Goal: Task Accomplishment & Management: Use online tool/utility

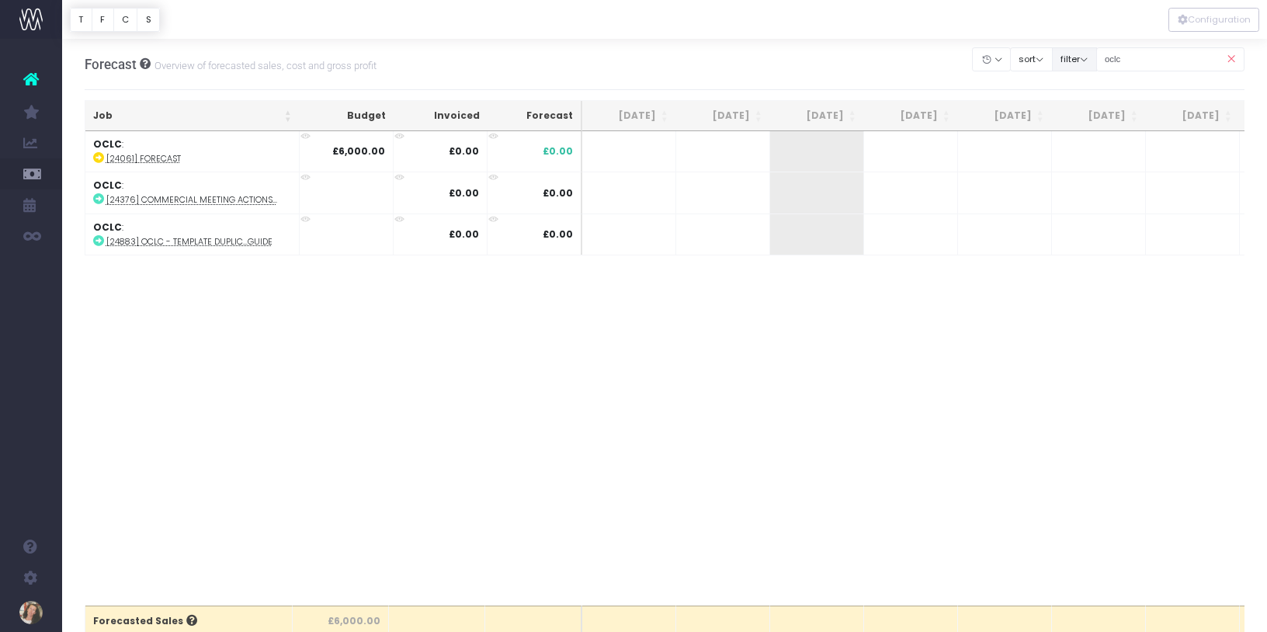
drag, startPoint x: 1183, startPoint y: 64, endPoint x: 1103, endPoint y: 61, distance: 79.2
click at [1103, 61] on div "Clear Filters Hide [DATE] [DATE] [DATE] [DATE] [DATE] [DATE] [DATE] [DATE] [DAT…" at bounding box center [1109, 59] width 272 height 32
type input "reynaers"
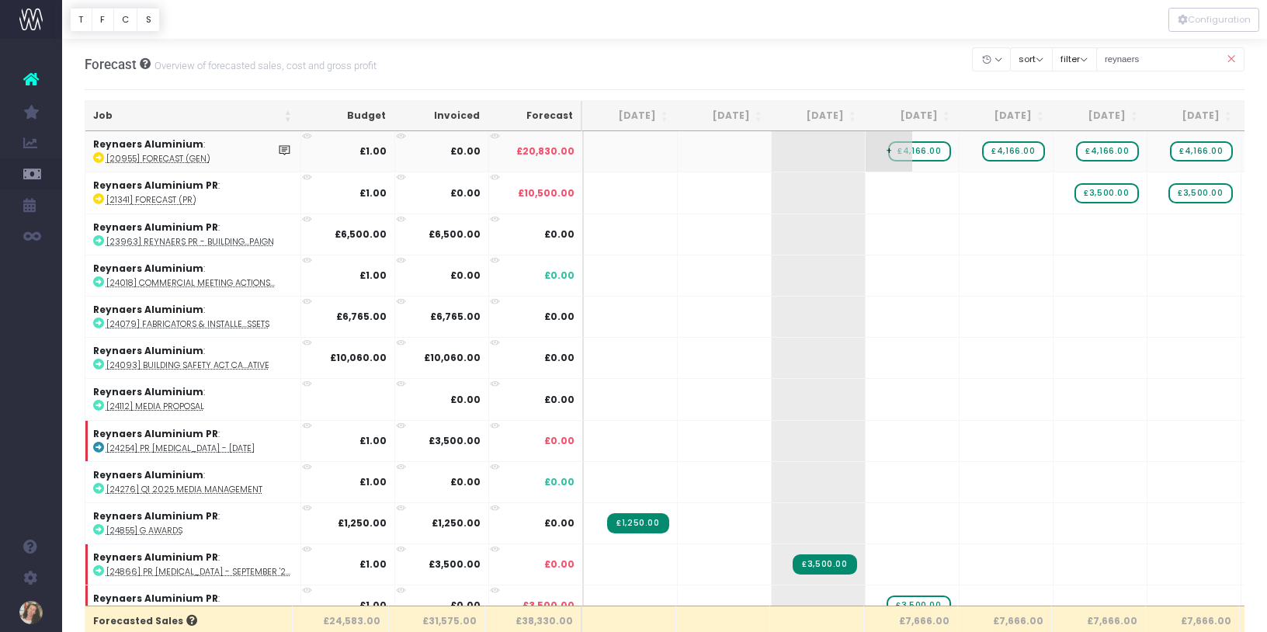
click at [931, 156] on span "£4,166.00" at bounding box center [919, 151] width 62 height 20
click at [1014, 151] on span "£4,166.00" at bounding box center [1013, 151] width 62 height 20
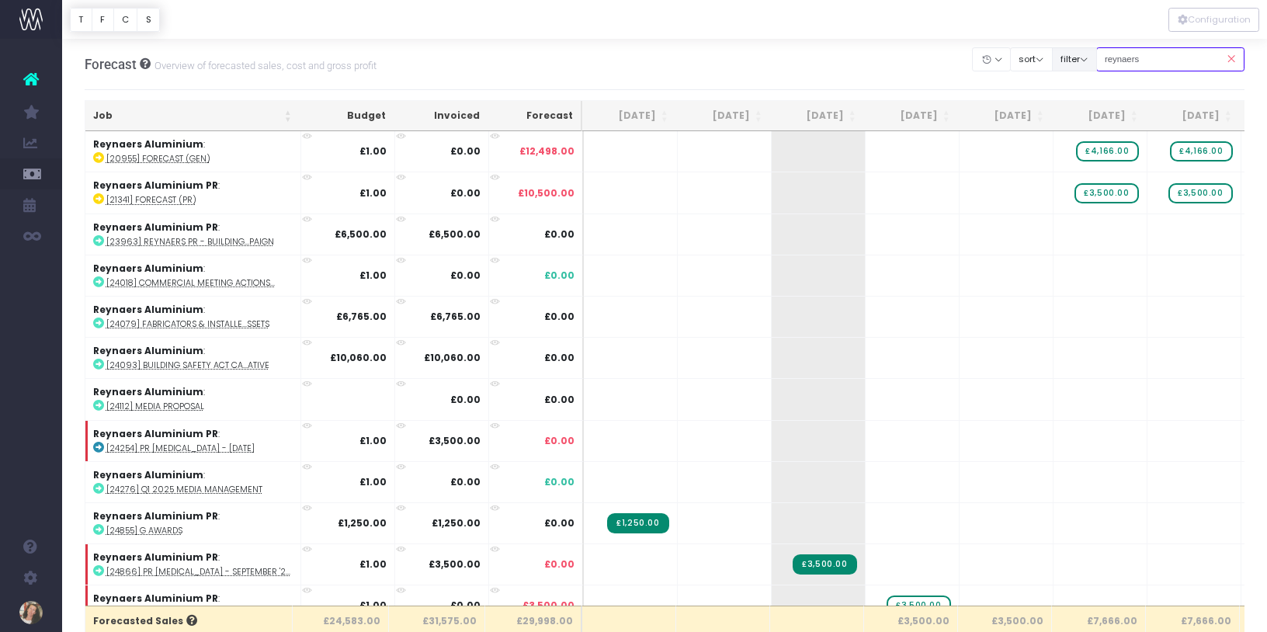
drag, startPoint x: 1126, startPoint y: 61, endPoint x: 1109, endPoint y: 61, distance: 17.1
click at [1109, 60] on div "Clear Filters Hide [DATE] [DATE] [DATE] [DATE] [DATE] [DATE] [DATE] [DATE] [DAT…" at bounding box center [1109, 59] width 272 height 32
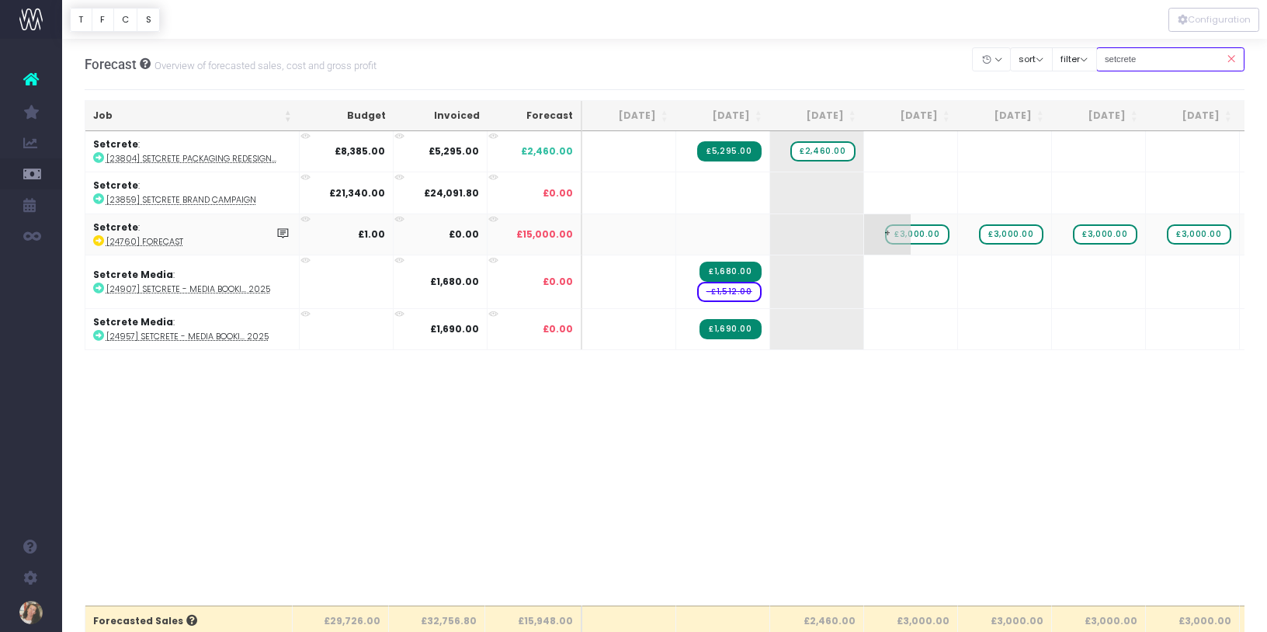
type input "setcrete"
click at [938, 232] on span "£3,000.00" at bounding box center [917, 234] width 64 height 20
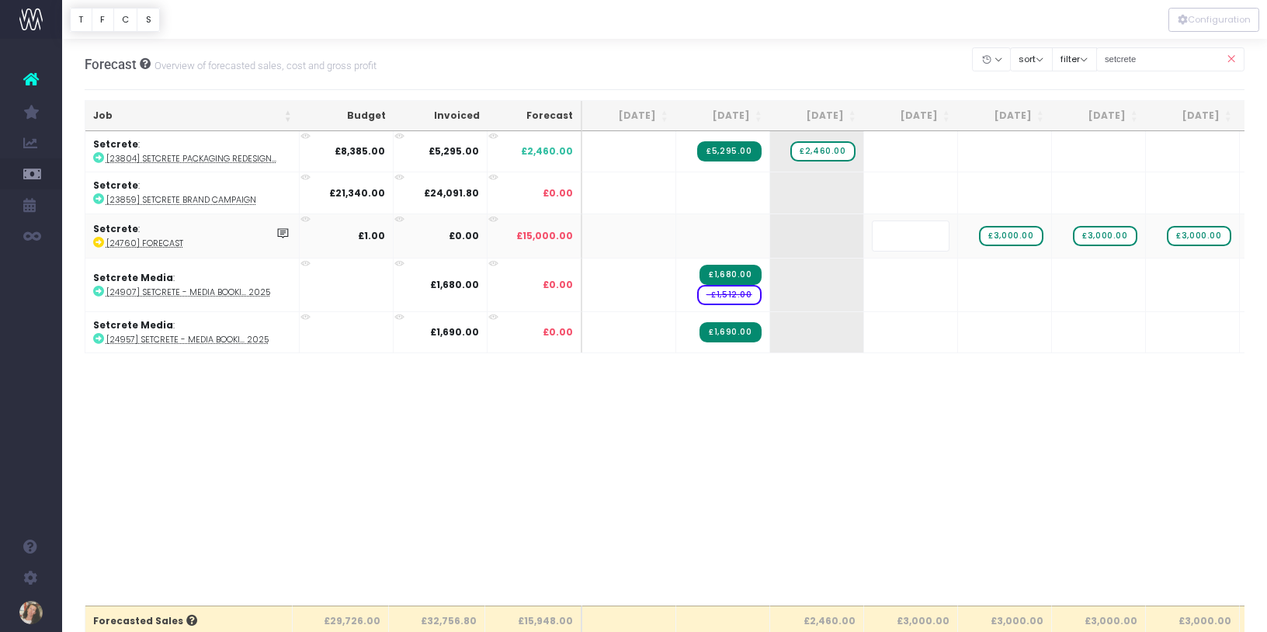
click at [954, 499] on body "Oh my... this is bad. [PERSON_NAME] wasn't able to load this page. Please conta…" at bounding box center [633, 316] width 1267 height 632
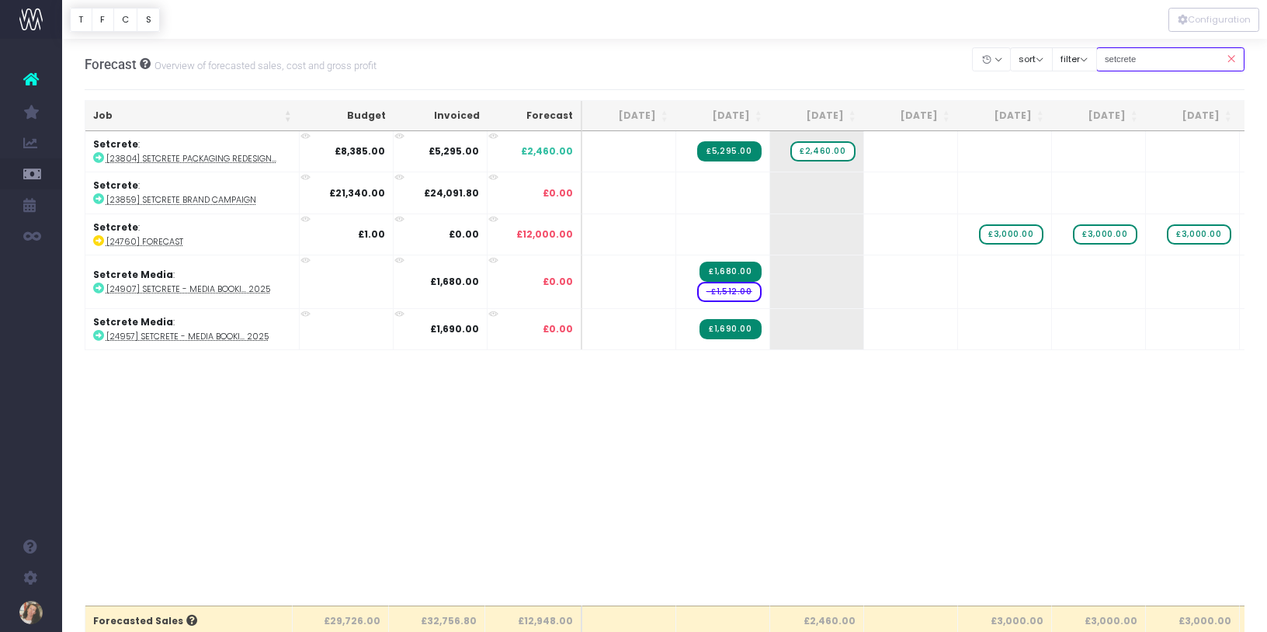
drag, startPoint x: 1173, startPoint y: 64, endPoint x: 1117, endPoint y: 62, distance: 56.7
click at [1117, 62] on input "setcrete" at bounding box center [1170, 59] width 149 height 24
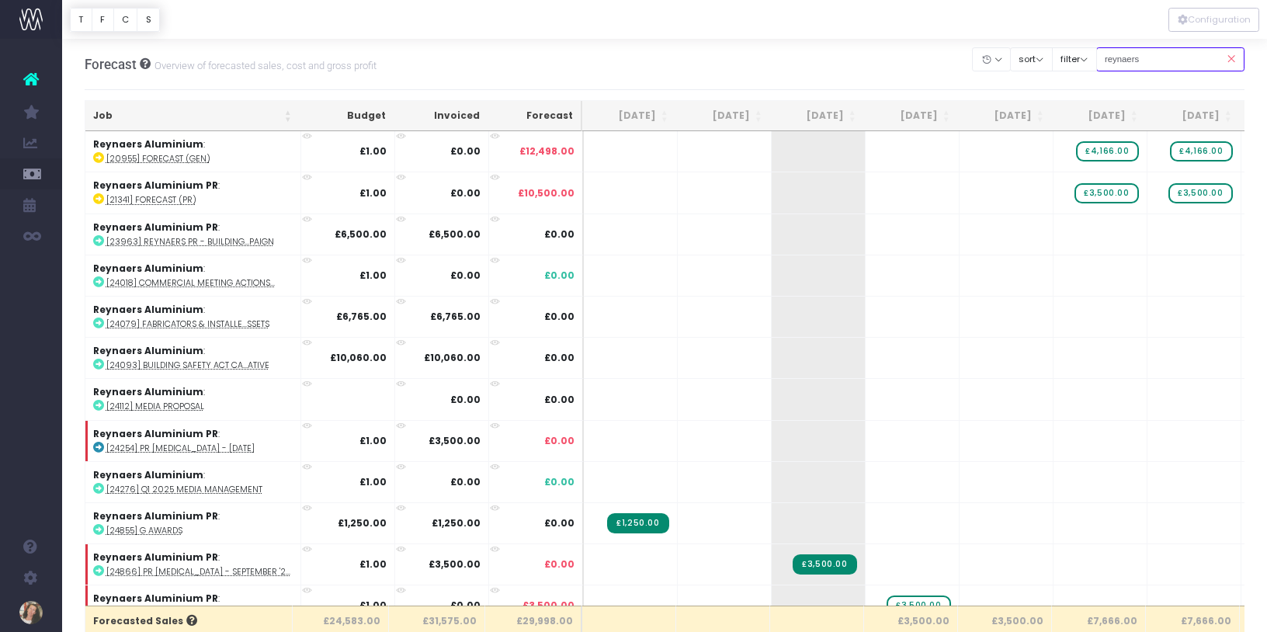
drag, startPoint x: 1190, startPoint y: 56, endPoint x: 1115, endPoint y: 54, distance: 75.4
click at [1115, 54] on input "reynaers" at bounding box center [1170, 59] width 149 height 24
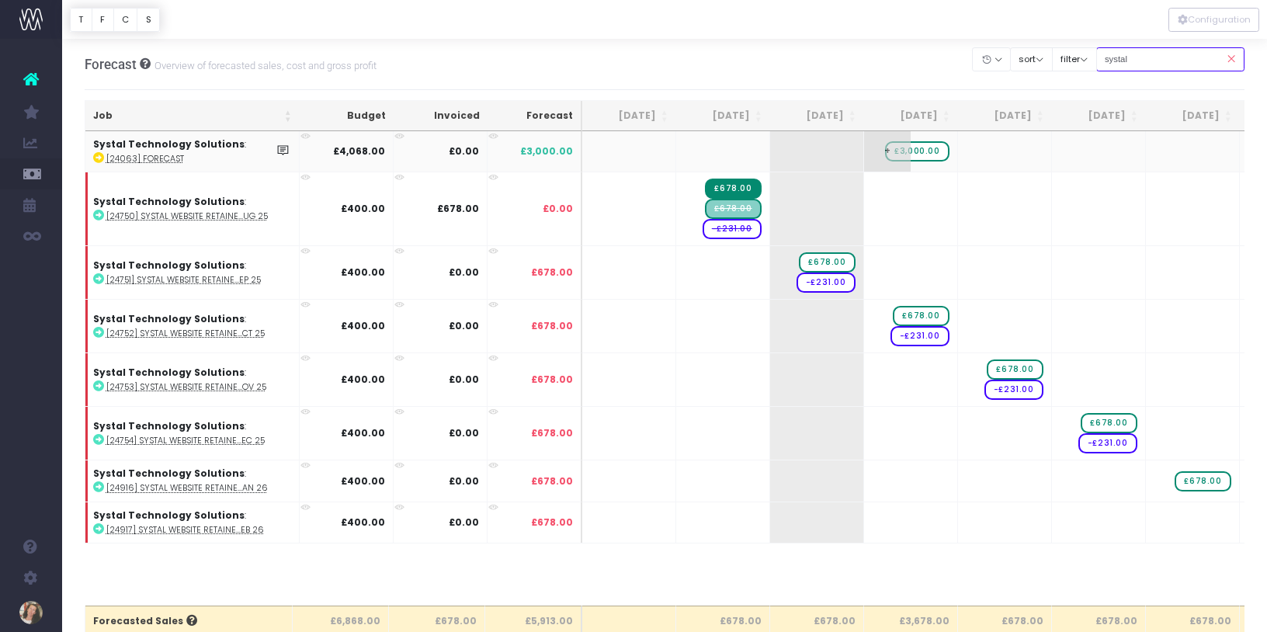
type input "systal"
click at [932, 155] on span "£3,000.00" at bounding box center [917, 151] width 64 height 20
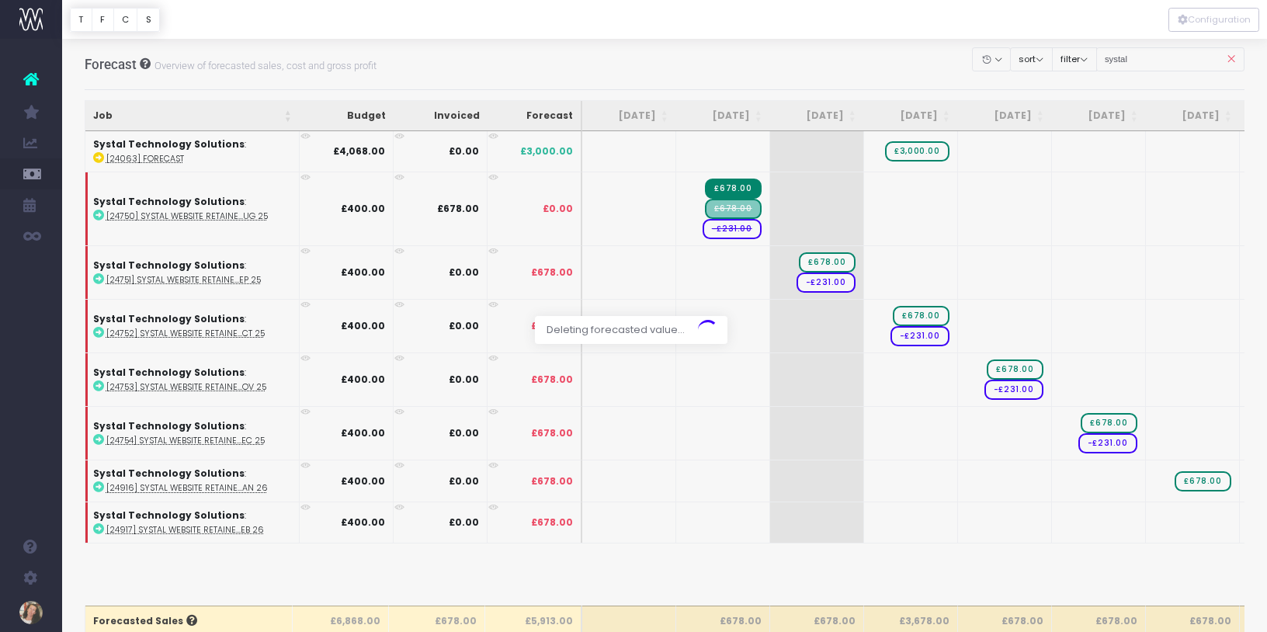
click at [753, 214] on div at bounding box center [633, 316] width 1267 height 632
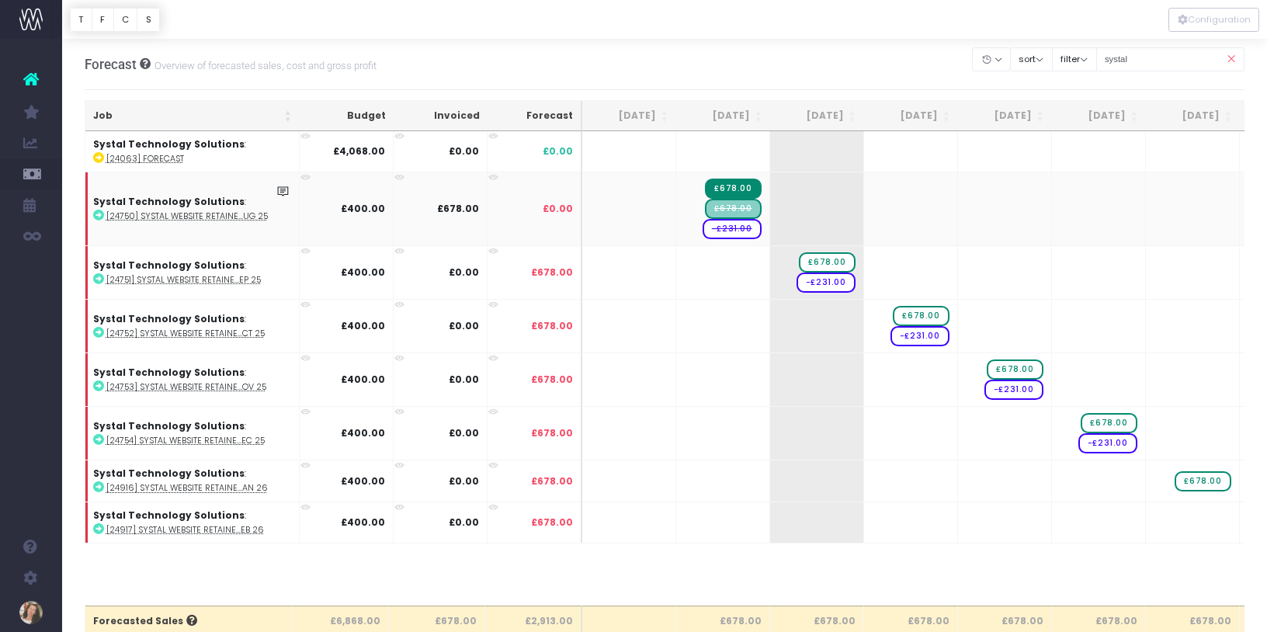
click at [756, 208] on span "£678.00" at bounding box center [733, 209] width 56 height 20
click at [752, 206] on span "£678.00" at bounding box center [733, 209] width 56 height 20
click at [752, 210] on span "£678.00" at bounding box center [733, 209] width 56 height 20
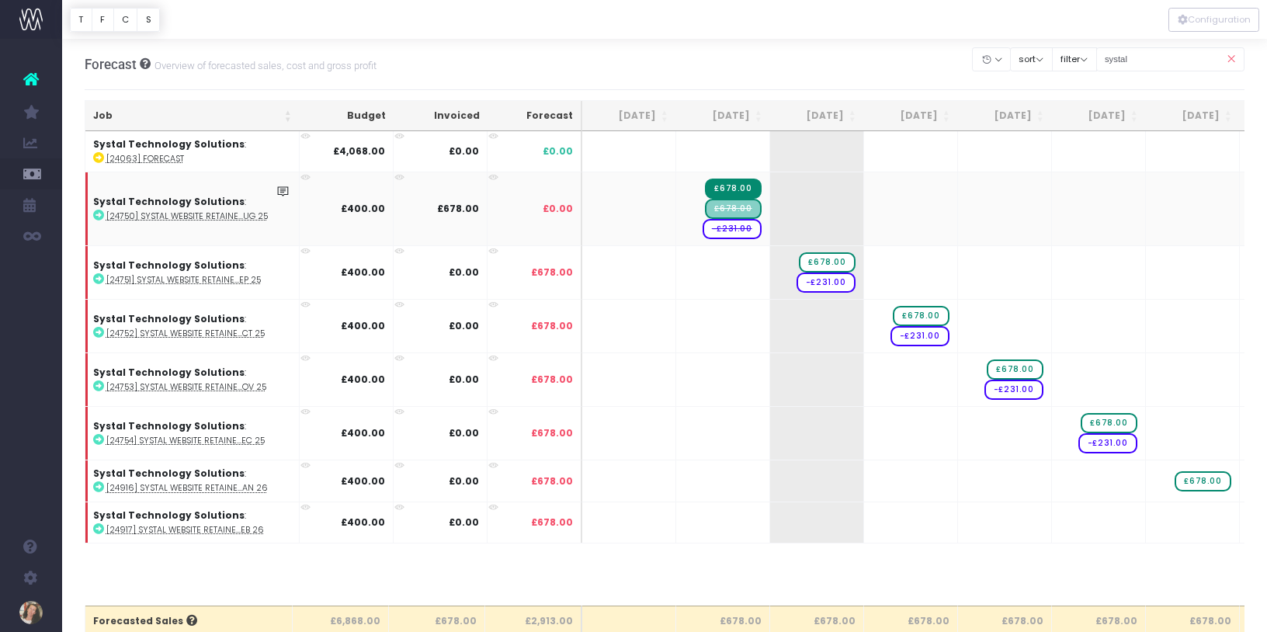
click at [753, 208] on span "£678.00" at bounding box center [733, 209] width 56 height 20
click at [690, 203] on td "£678.00 £678.00 -£231.00" at bounding box center [723, 209] width 94 height 74
click at [99, 214] on icon at bounding box center [98, 215] width 11 height 11
